Goal: Task Accomplishment & Management: Use online tool/utility

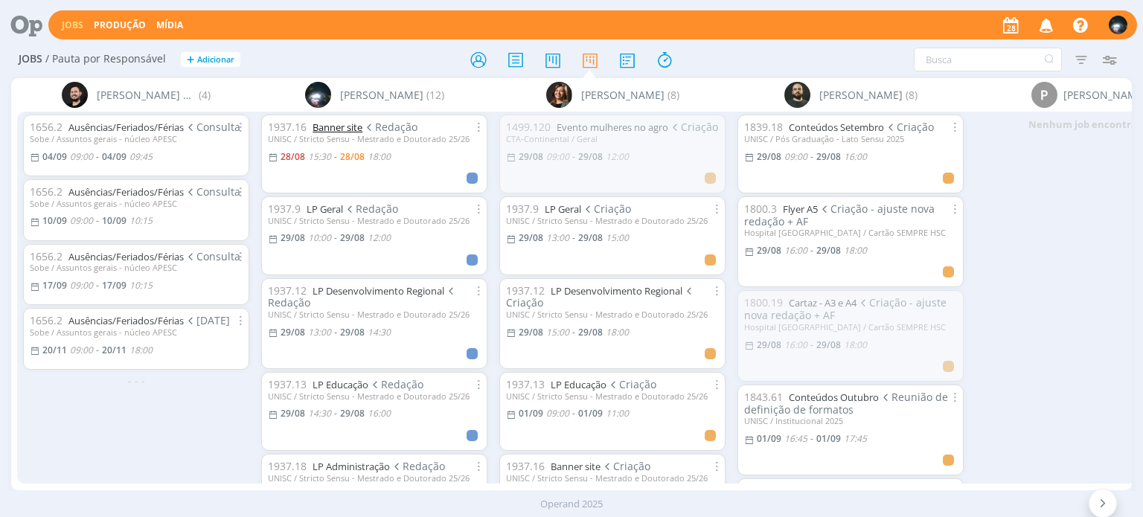
click at [330, 131] on link "Banner site" at bounding box center [337, 126] width 50 height 13
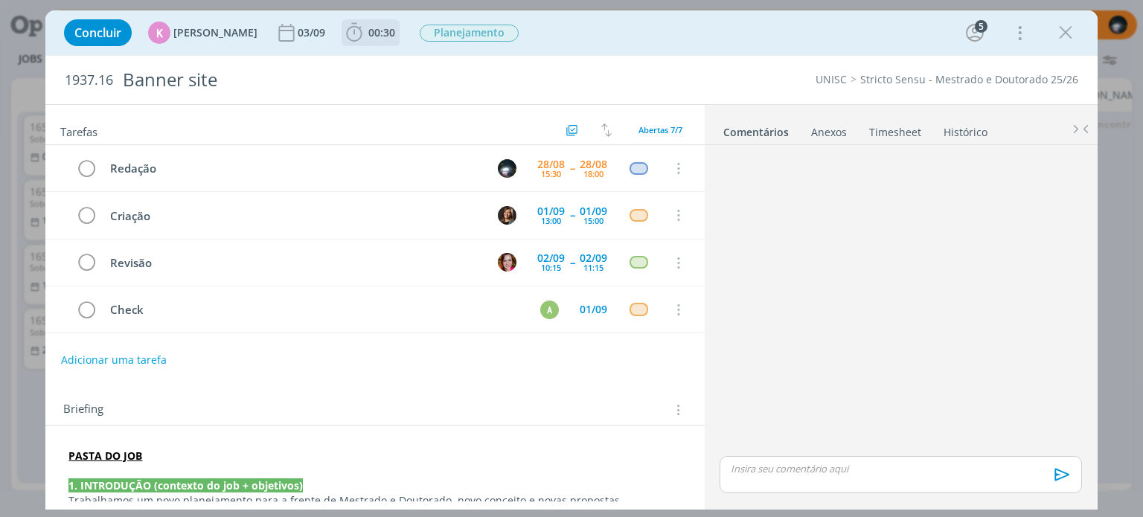
click at [353, 33] on icon "dialog" at bounding box center [355, 32] width 16 height 19
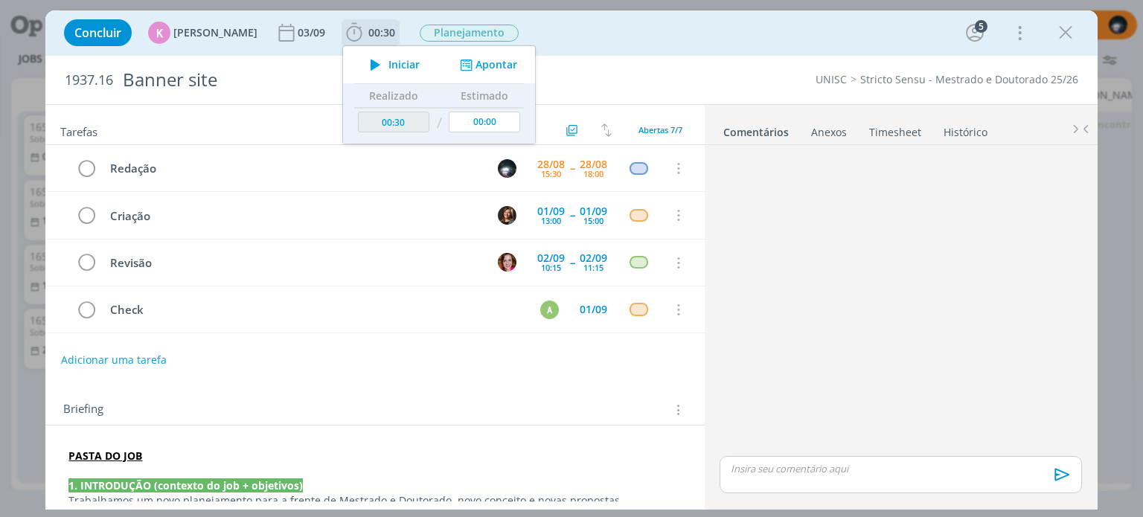
click at [499, 67] on button "Apontar" at bounding box center [487, 65] width 62 height 16
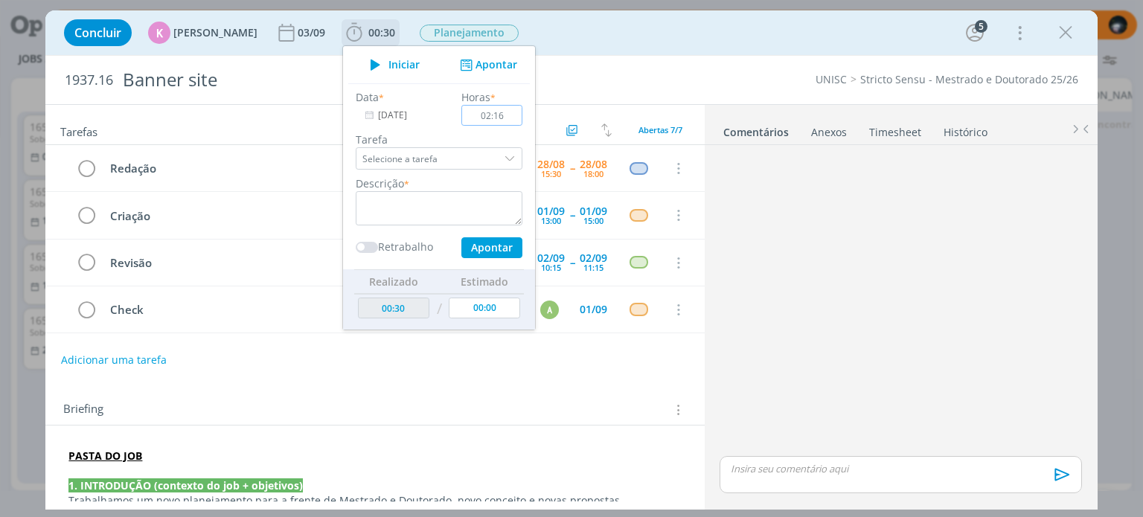
type input "02:16"
click at [429, 190] on div "Descrição *" at bounding box center [438, 201] width 181 height 50
click at [425, 201] on textarea "dialog" at bounding box center [439, 208] width 167 height 34
type textarea "redação"
click at [521, 106] on ul "Iniciar Apontar Data * [DATE] Horas * 02:16 Tarefa Selecione a tarefa Descrição…" at bounding box center [438, 187] width 193 height 285
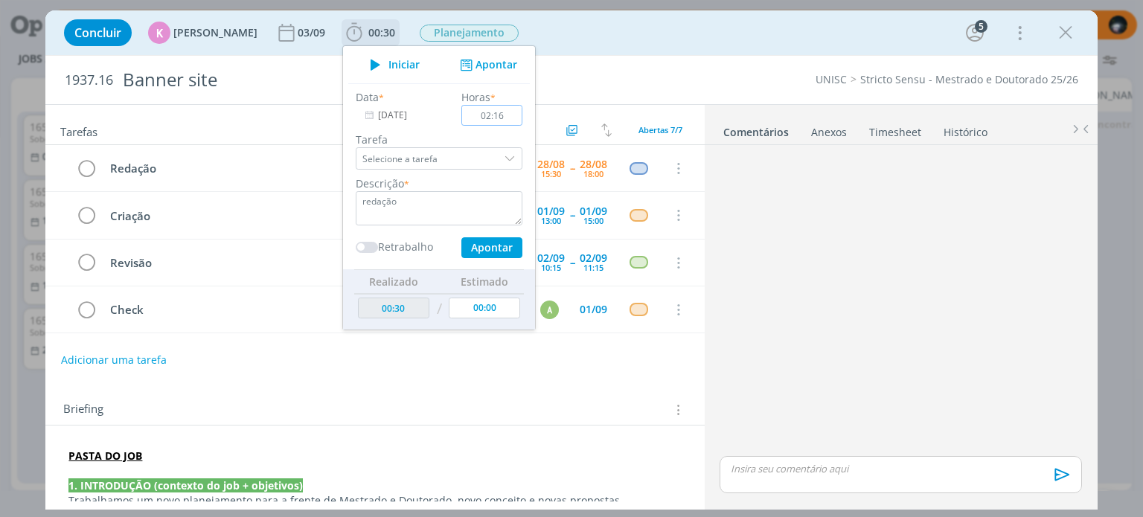
click at [506, 115] on input "02:16" at bounding box center [492, 115] width 61 height 21
type input "01:50"
click at [403, 213] on textarea "redação" at bounding box center [439, 208] width 167 height 34
click at [469, 240] on button "Apontar" at bounding box center [491, 247] width 61 height 21
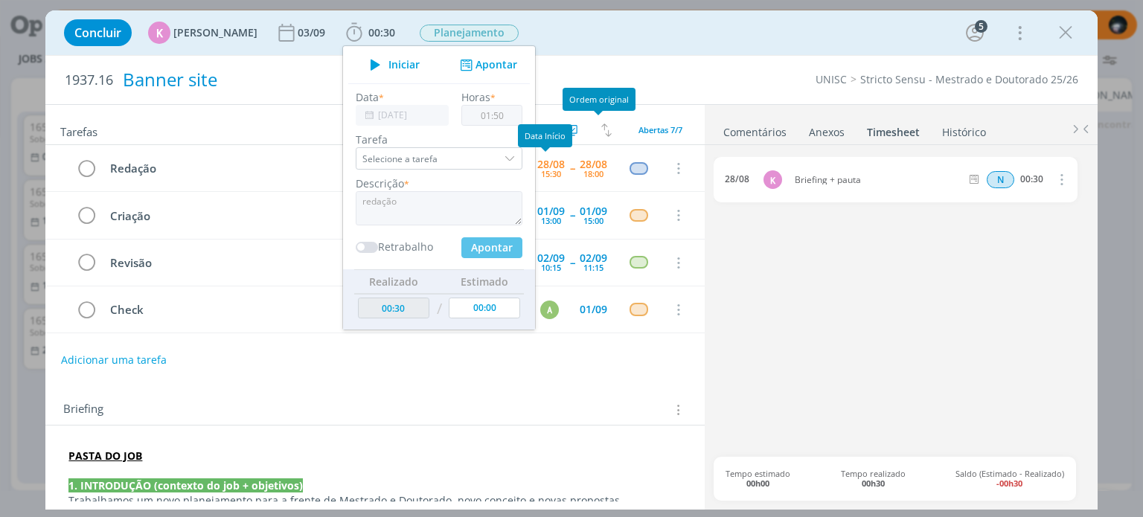
type input "02:20"
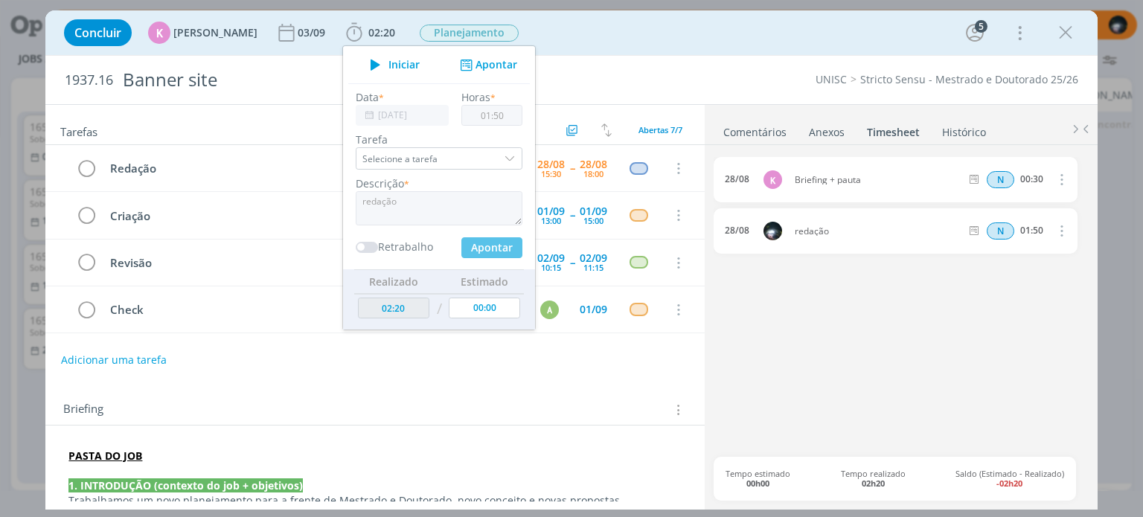
type input "00:00"
click at [663, 33] on div "Concluir K [PERSON_NAME] [DATE] 02:20 Iniciar Apontar Data * [DATE] Horas * 00:…" at bounding box center [571, 33] width 1029 height 36
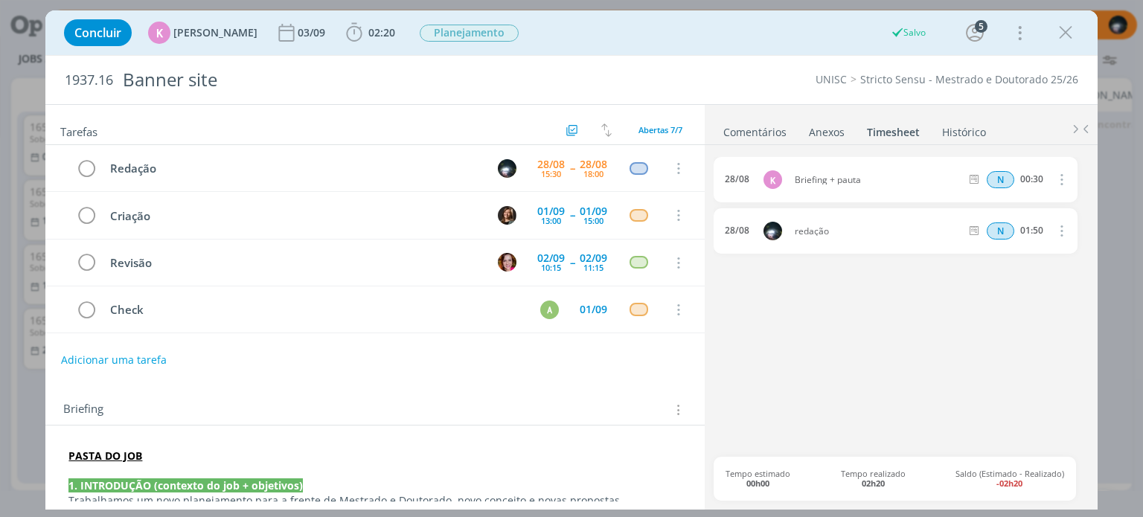
click at [730, 128] on link "Comentários" at bounding box center [754, 129] width 65 height 22
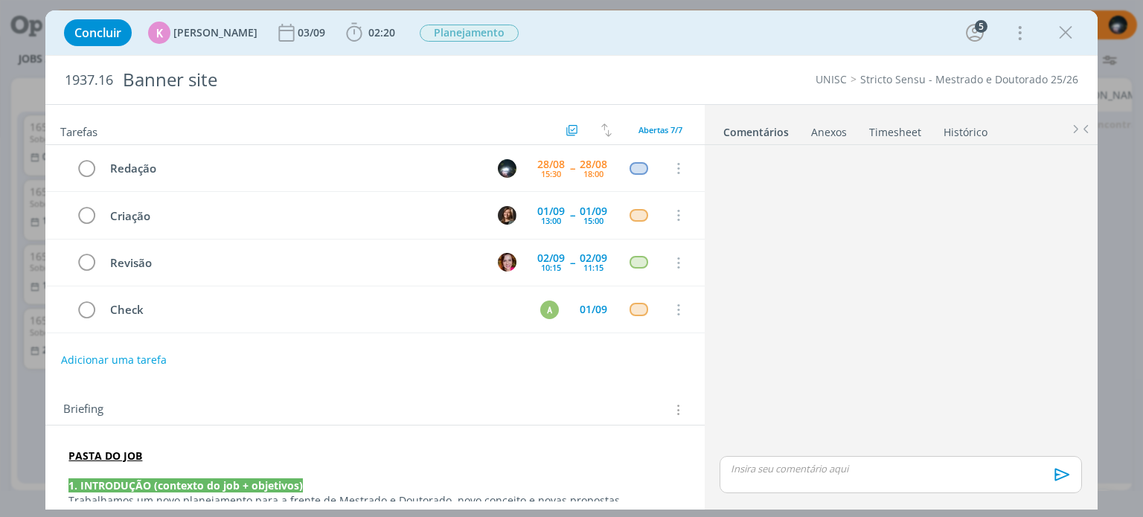
click at [756, 472] on p "dialog" at bounding box center [900, 468] width 338 height 13
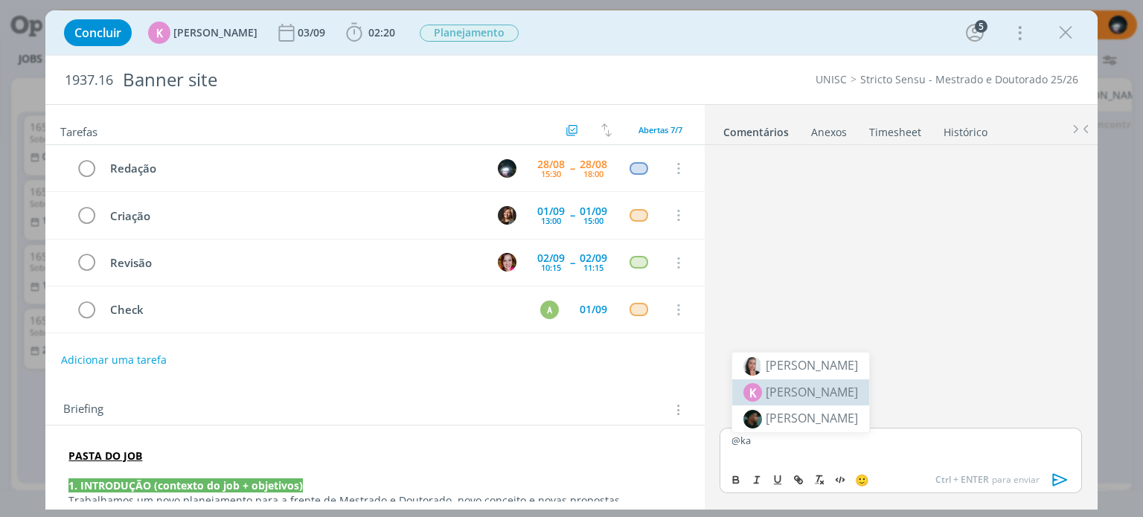
click at [797, 399] on span "[PERSON_NAME]" at bounding box center [811, 392] width 92 height 18
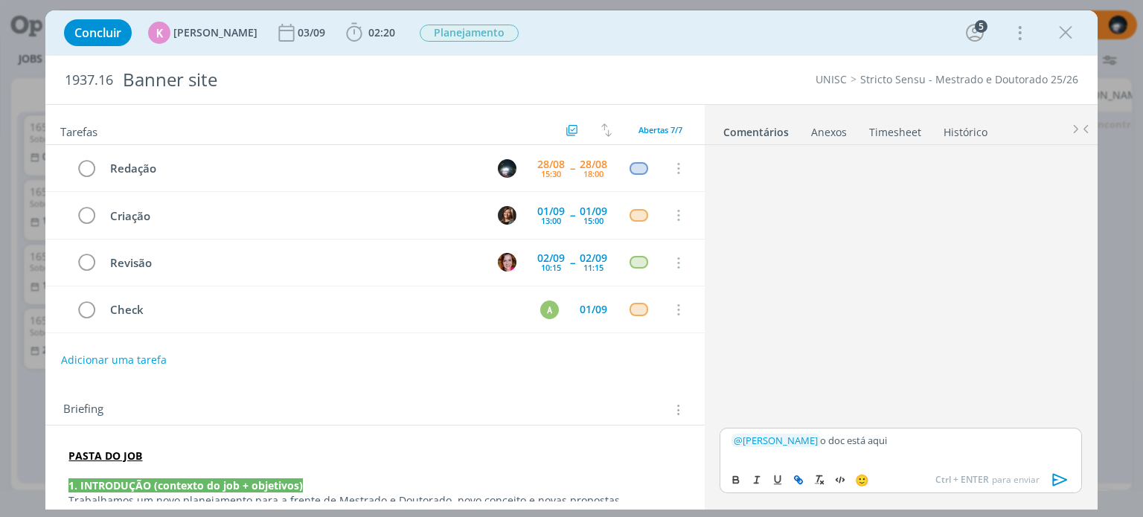
click at [792, 474] on icon "dialog" at bounding box center [798, 480] width 12 height 12
paste input "[URL][DOMAIN_NAME]"
type input "[URL][DOMAIN_NAME]"
click at [952, 408] on link "dialog" at bounding box center [943, 411] width 39 height 13
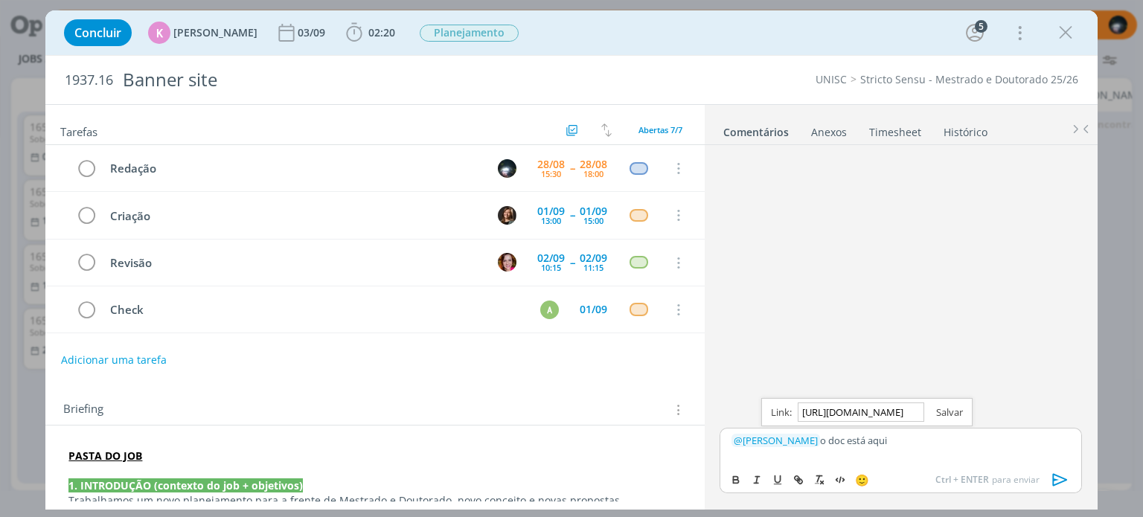
scroll to position [0, 0]
click at [921, 439] on p "﻿ @ [PERSON_NAME] ﻿ o doc está aqui" at bounding box center [900, 440] width 338 height 13
click at [1050, 477] on icon "dialog" at bounding box center [1060, 480] width 22 height 22
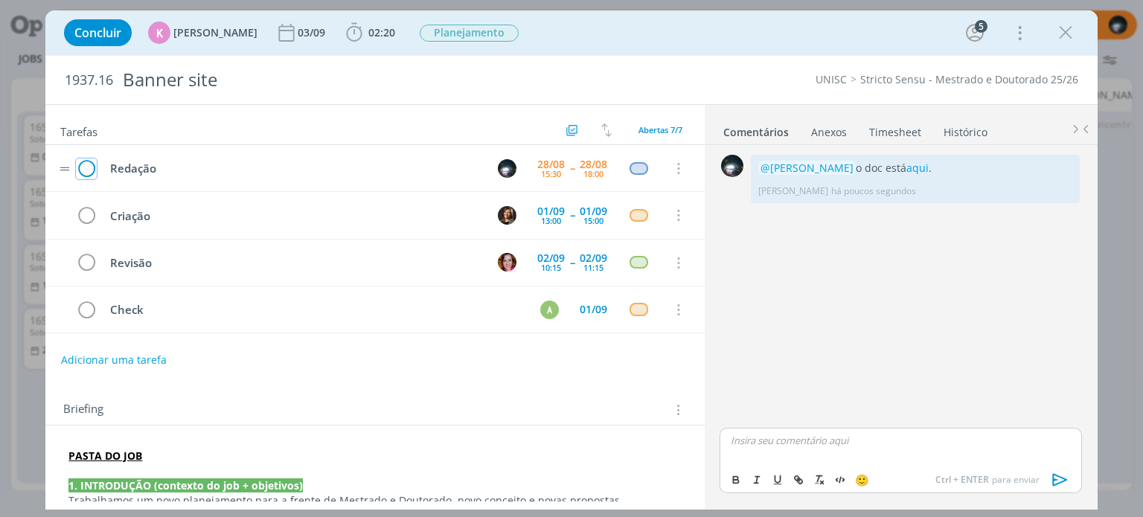
click at [90, 168] on icon "dialog" at bounding box center [86, 169] width 21 height 22
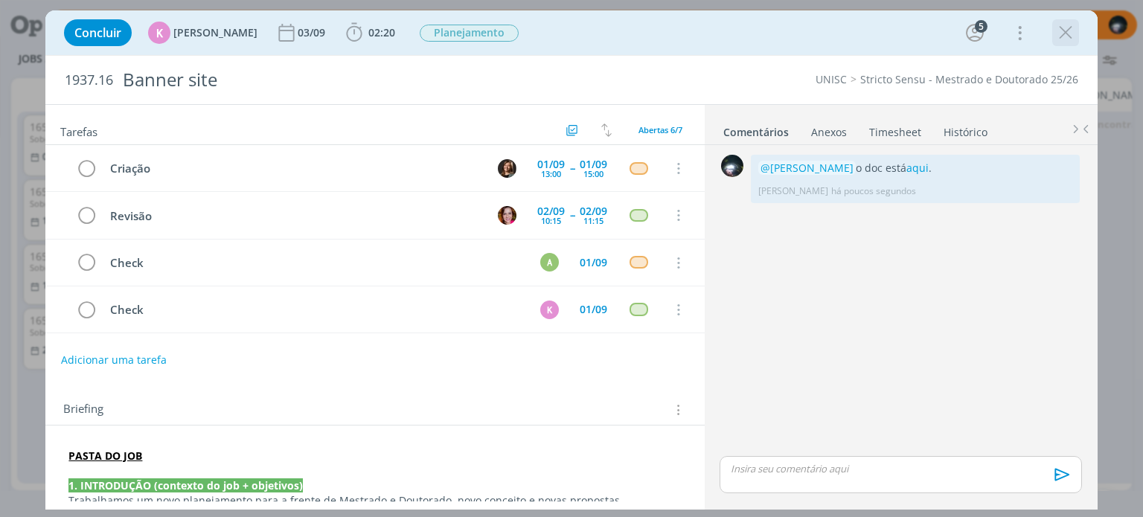
click at [1065, 33] on icon "dialog" at bounding box center [1065, 33] width 22 height 22
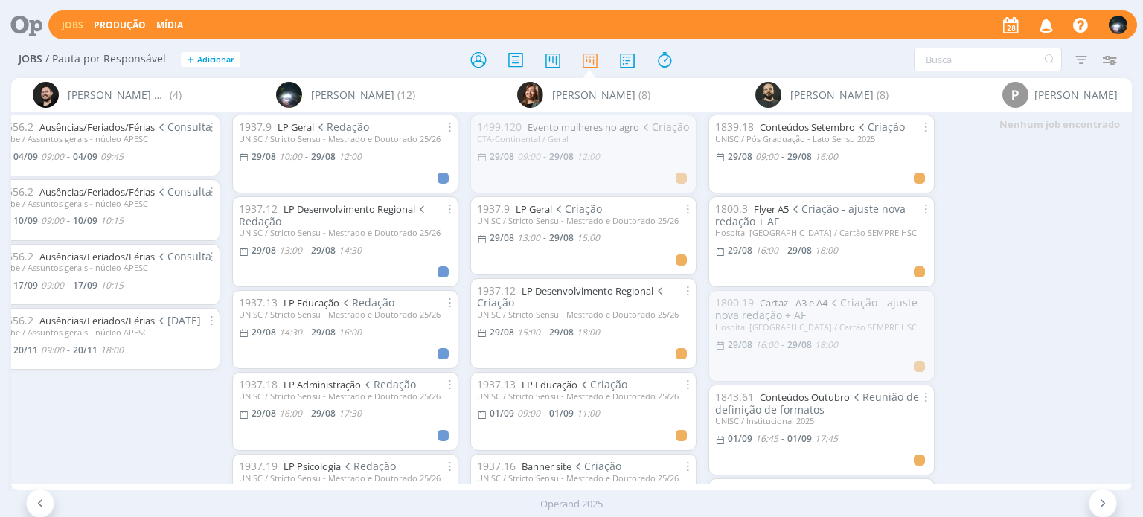
scroll to position [0, 82]
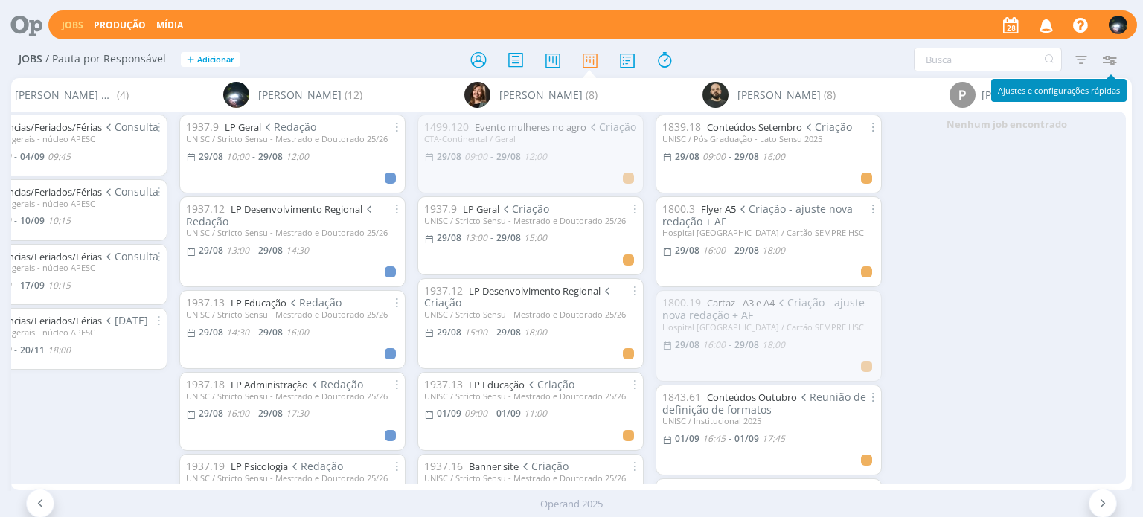
click at [1112, 64] on icon "button" at bounding box center [1109, 59] width 27 height 27
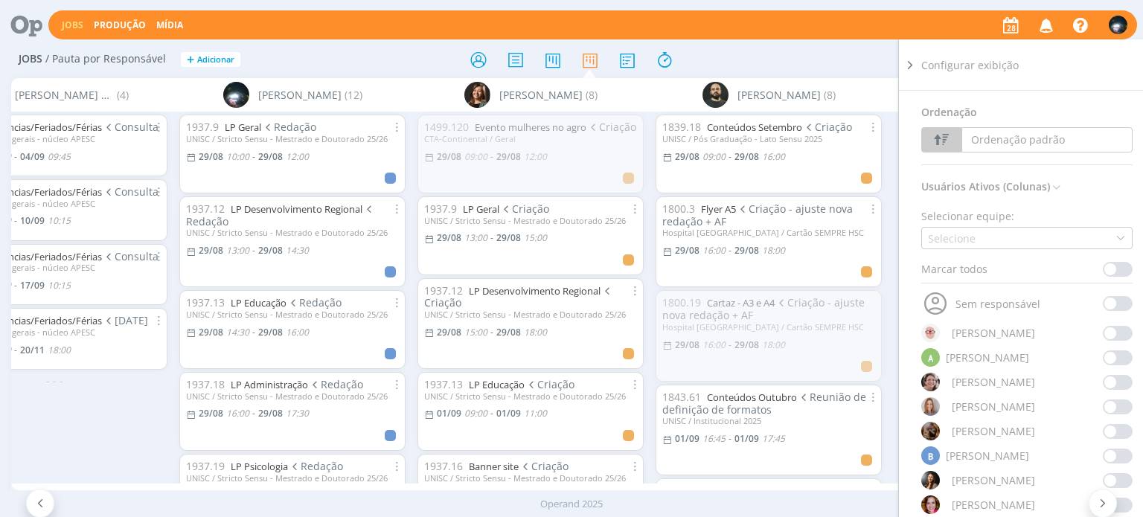
click at [910, 28] on div "Jobs Produção Mídia Notificações K [PERSON_NAME] comentou no Job 1937.11 : @Tod…" at bounding box center [592, 24] width 1088 height 29
